Goal: Transaction & Acquisition: Purchase product/service

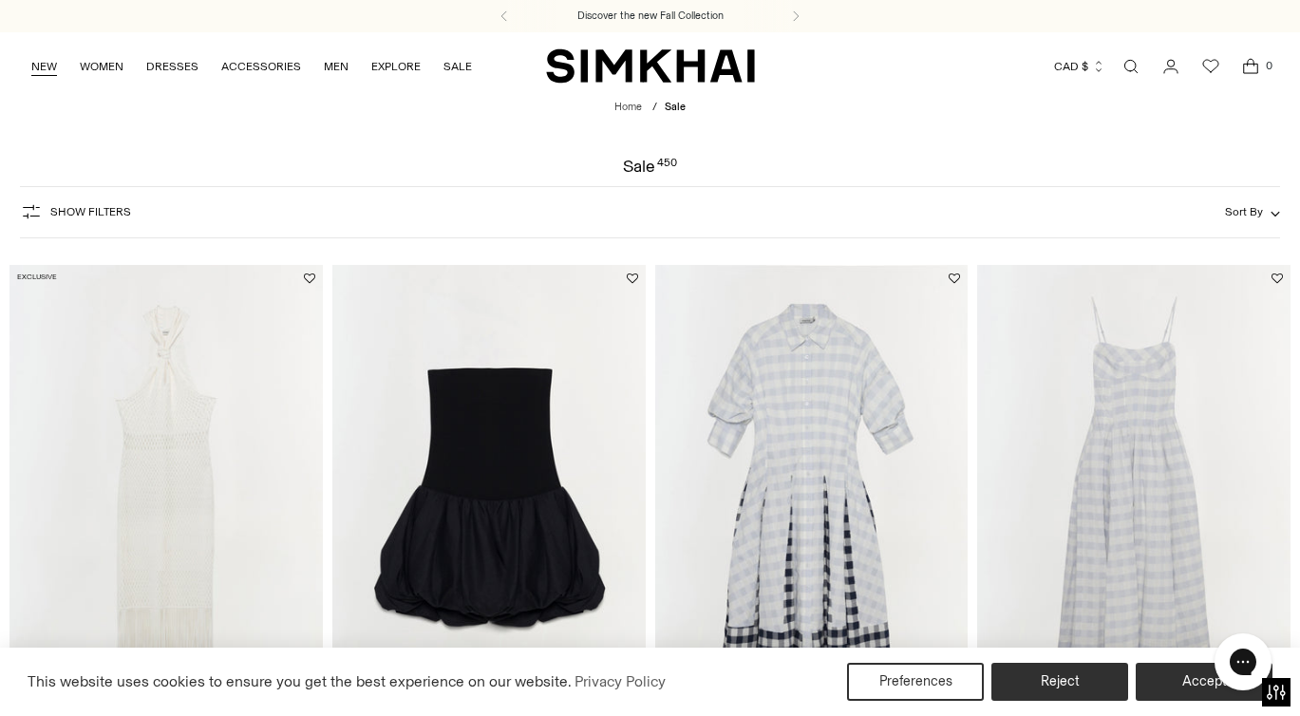
click at [31, 65] on link "NEW" at bounding box center [44, 67] width 26 height 42
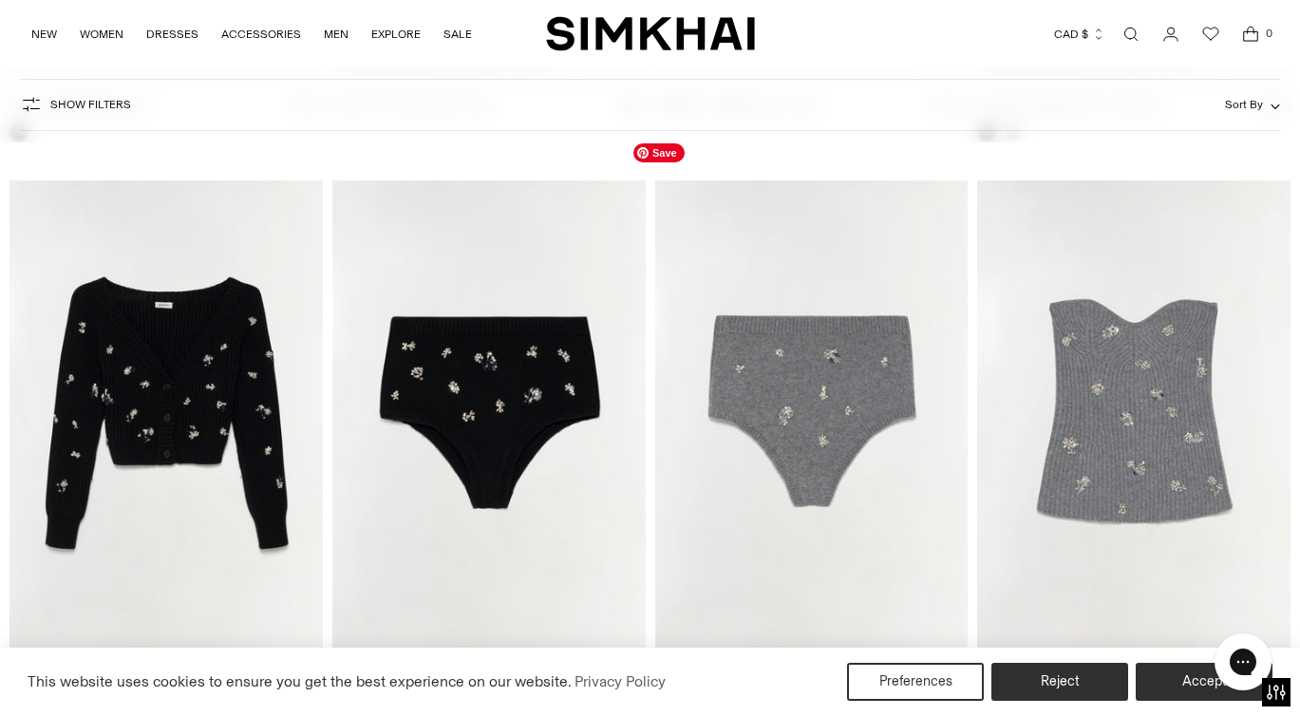
scroll to position [9182, 0]
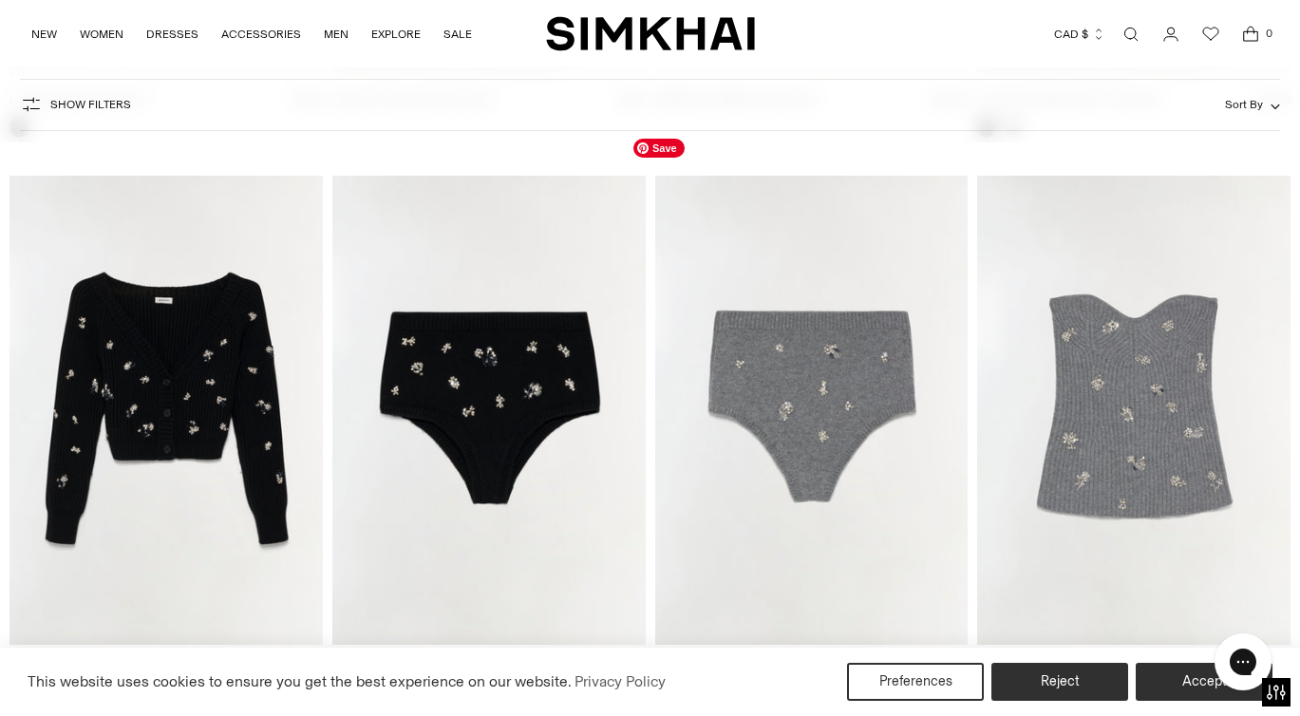
click at [0, 0] on img "Georgie Embellished Knit Knickers" at bounding box center [0, 0] width 0 height 0
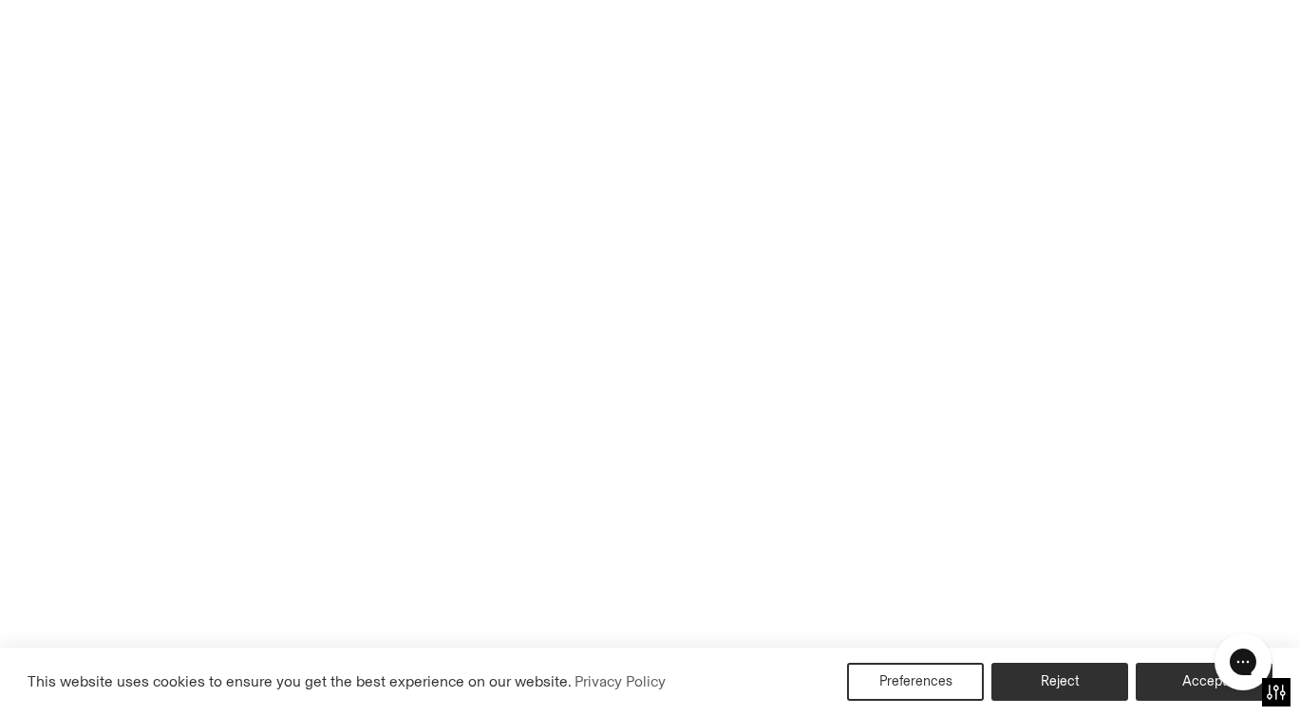
scroll to position [9534, 0]
